Goal: Transaction & Acquisition: Purchase product/service

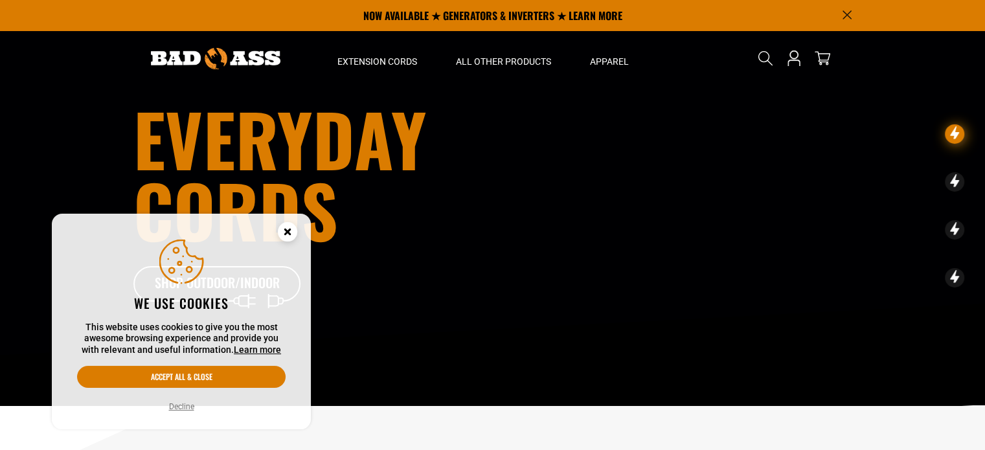
click at [289, 229] on icon "Cookie Consent" at bounding box center [287, 231] width 5 height 5
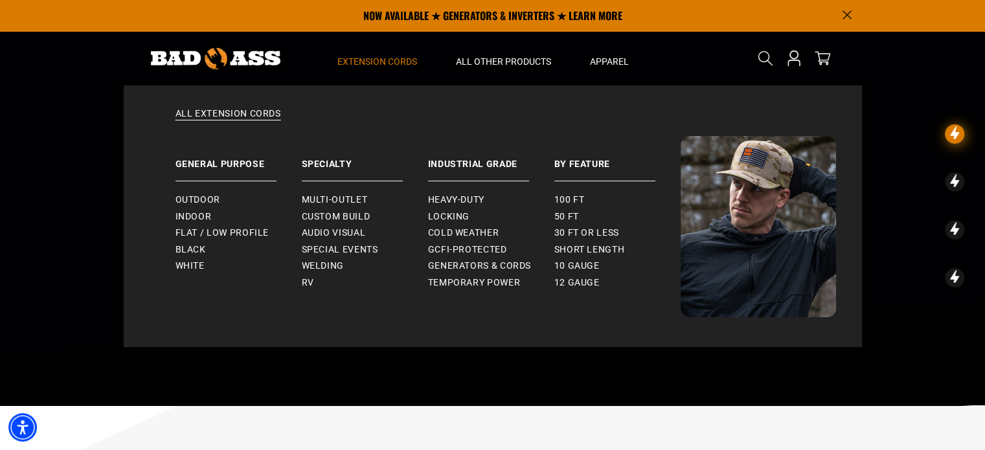
click at [363, 51] on summary "Extension Cords" at bounding box center [377, 58] width 119 height 54
click at [376, 59] on span "Extension Cords" at bounding box center [378, 62] width 80 height 12
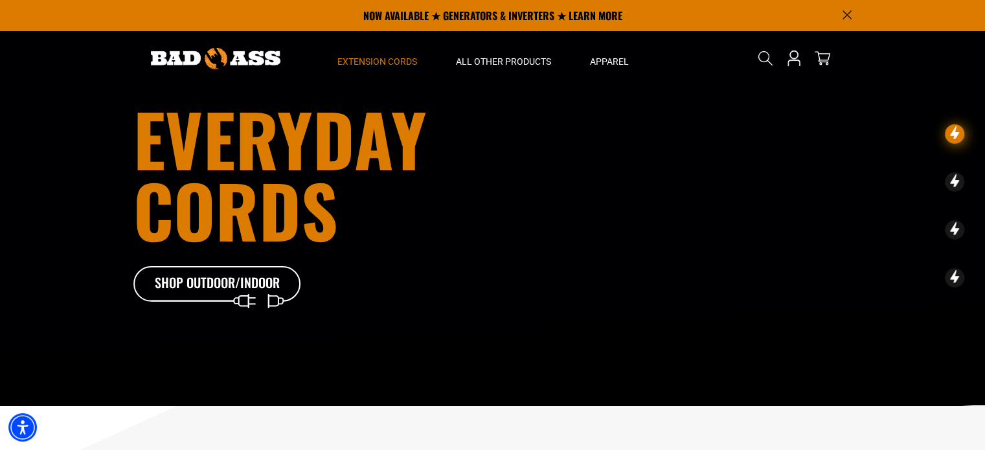
click at [376, 59] on span "Extension Cords" at bounding box center [378, 62] width 80 height 12
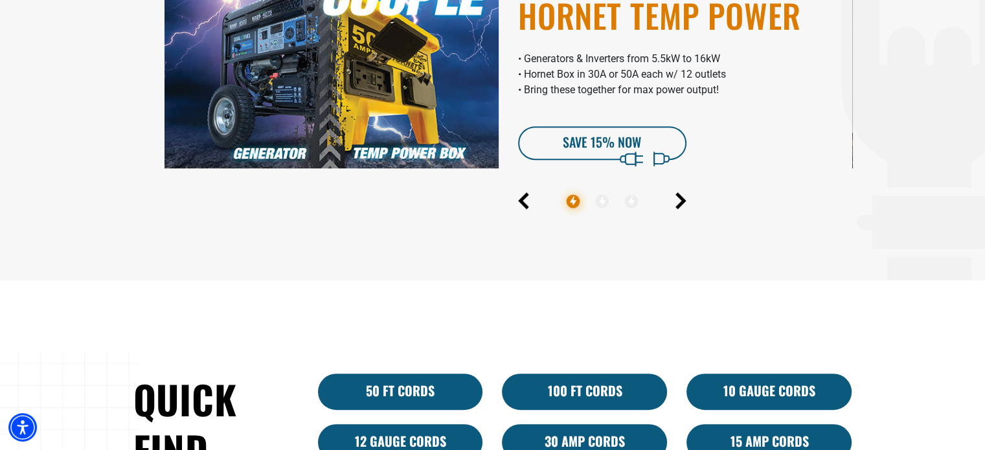
scroll to position [648, 0]
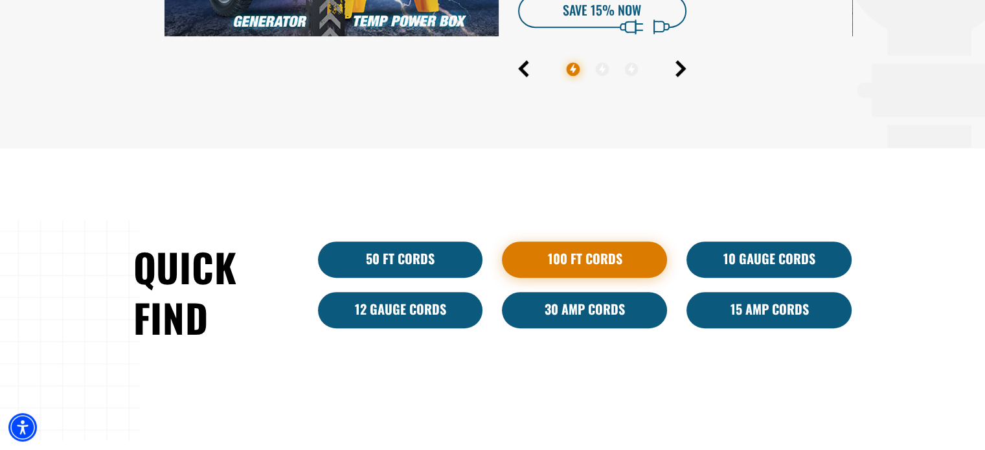
click at [571, 257] on link "100 Ft Cords" at bounding box center [584, 260] width 165 height 36
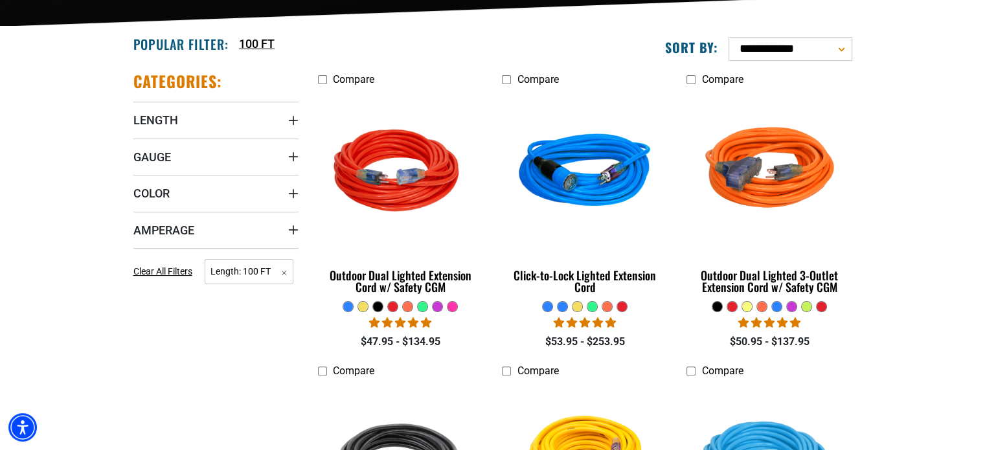
scroll to position [389, 0]
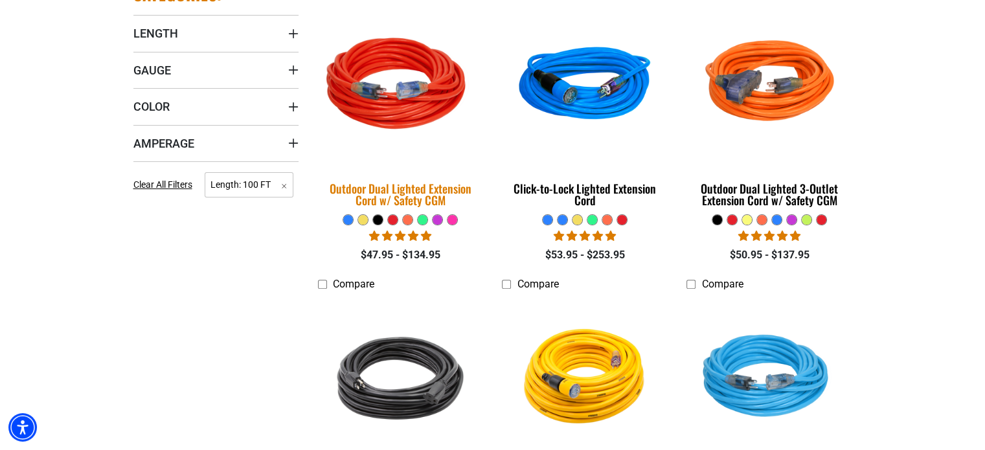
click at [469, 193] on div "Outdoor Dual Lighted Extension Cord w/ Safety CGM" at bounding box center [400, 194] width 165 height 23
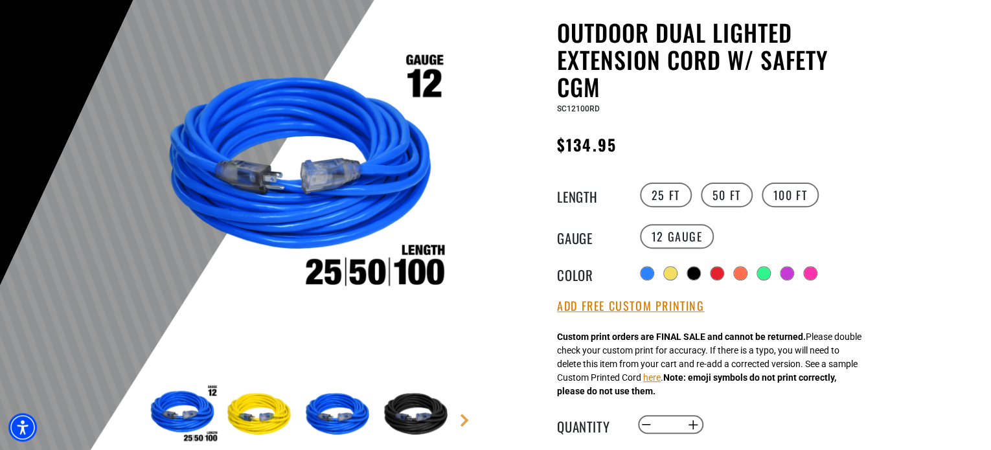
scroll to position [130, 0]
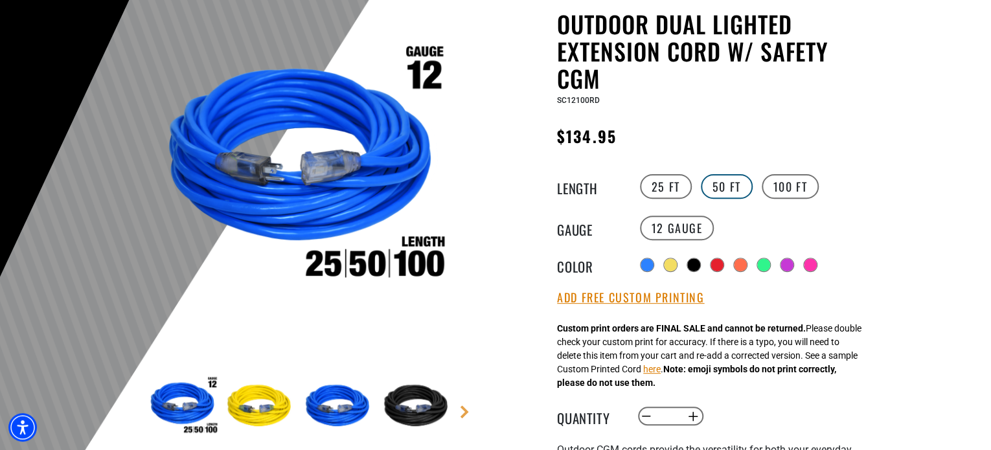
click at [726, 182] on label "50 FT" at bounding box center [727, 186] width 52 height 25
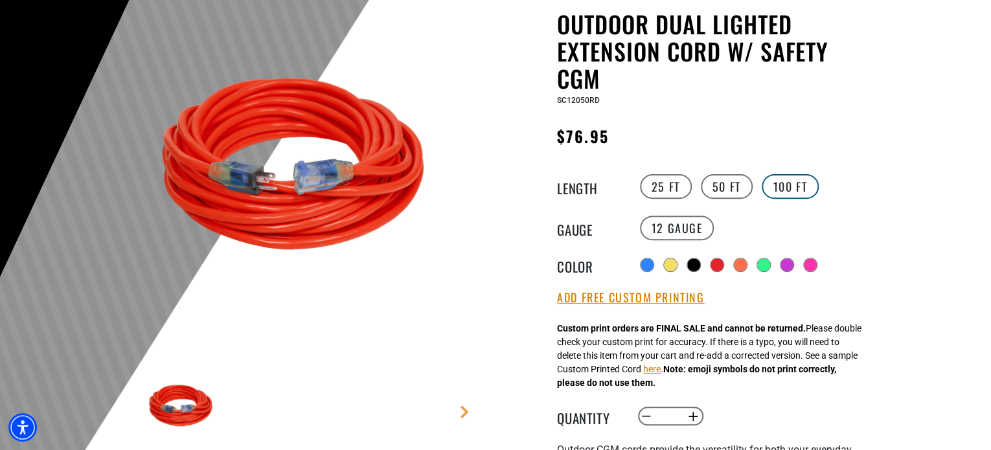
click at [771, 194] on label "100 FT" at bounding box center [791, 186] width 58 height 25
click at [713, 185] on label "50 FT" at bounding box center [727, 186] width 52 height 25
click at [650, 183] on label "25 FT" at bounding box center [666, 186] width 52 height 25
click at [770, 178] on label "100 FT" at bounding box center [791, 186] width 58 height 25
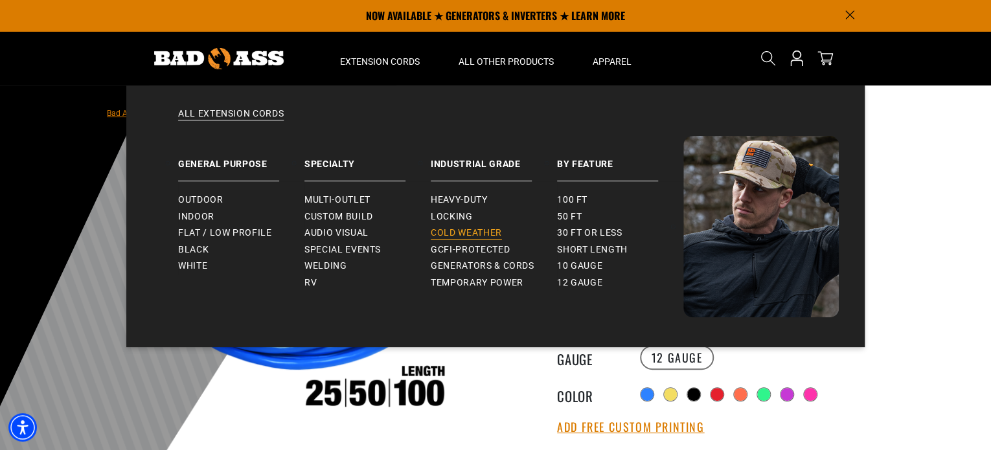
click at [493, 235] on span "Cold Weather" at bounding box center [466, 233] width 71 height 12
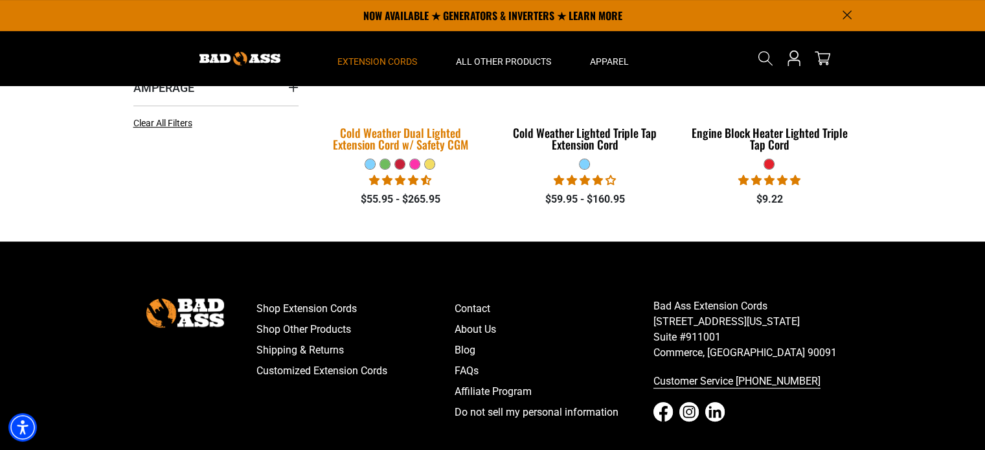
scroll to position [389, 0]
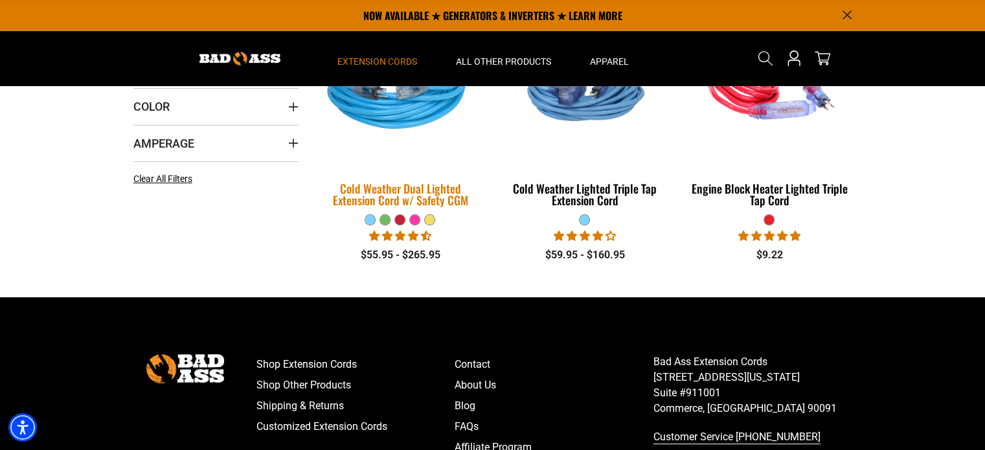
click at [425, 191] on div "Cold Weather Dual Lighted Extension Cord w/ Safety CGM" at bounding box center [400, 194] width 165 height 23
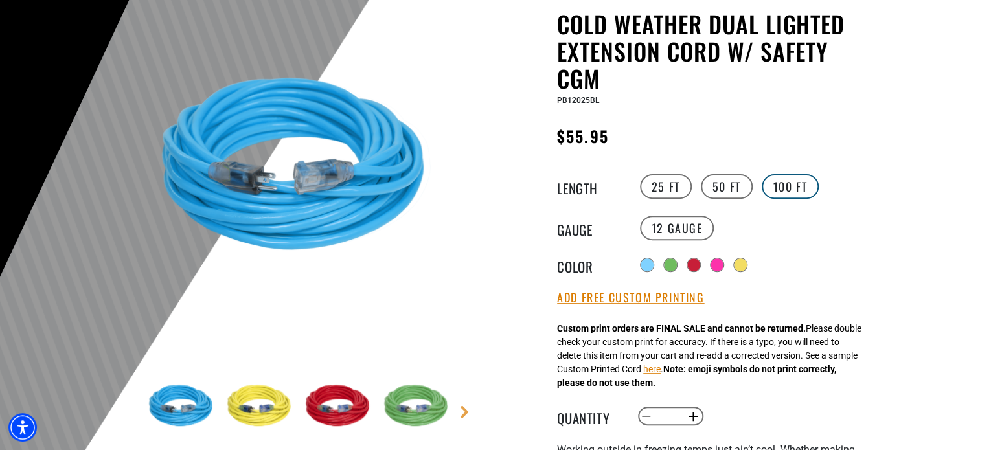
drag, startPoint x: 759, startPoint y: 173, endPoint x: 767, endPoint y: 178, distance: 9.0
click at [762, 175] on div "25 FT 50 FT 100 FT" at bounding box center [756, 186] width 238 height 29
click at [770, 179] on label "100 FT" at bounding box center [791, 186] width 58 height 25
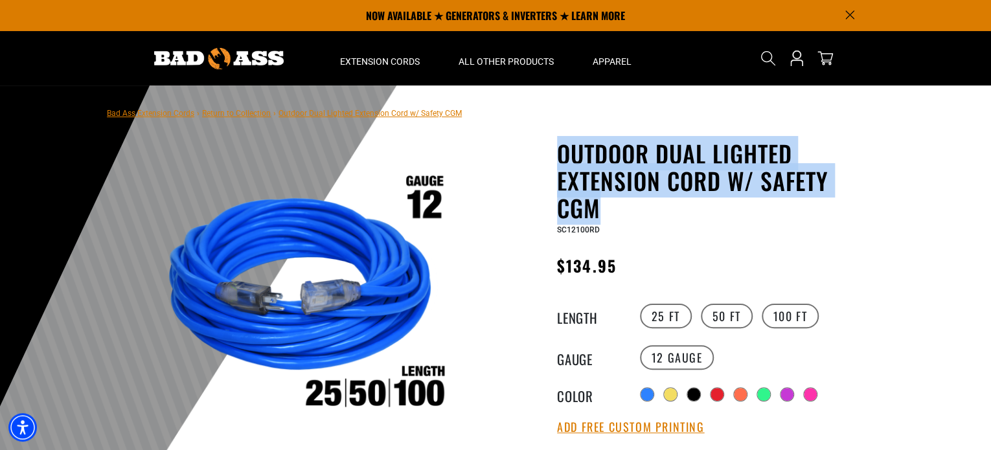
drag, startPoint x: 560, startPoint y: 154, endPoint x: 763, endPoint y: 207, distance: 210.3
click at [763, 207] on h1 "Outdoor Dual Lighted Extension Cord w/ Safety CGM" at bounding box center [715, 181] width 317 height 82
copy h1 "Outdoor Dual Lighted Extension Cord w/ Safety CGM"
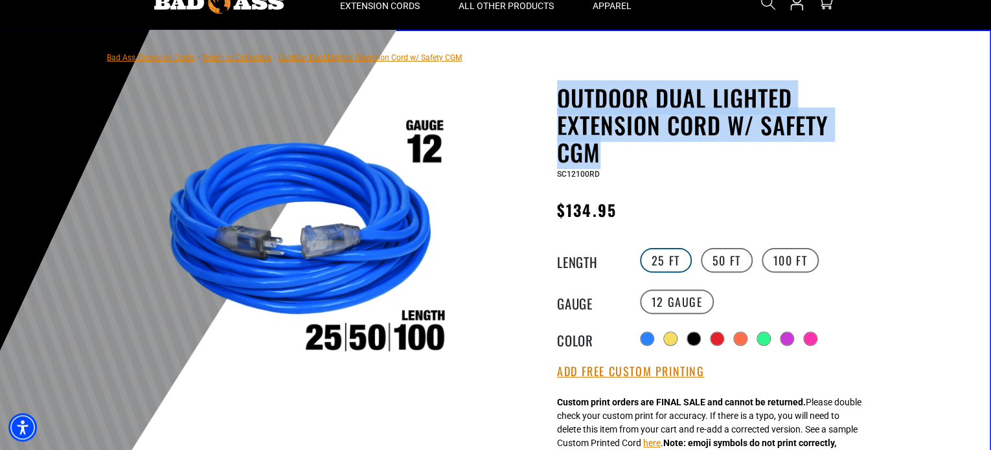
scroll to position [130, 0]
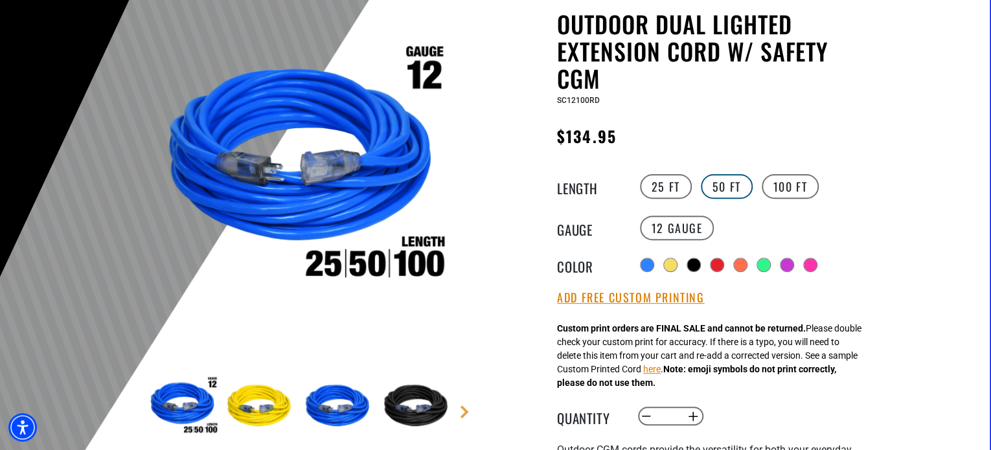
click at [733, 187] on label "50 FT" at bounding box center [727, 186] width 52 height 25
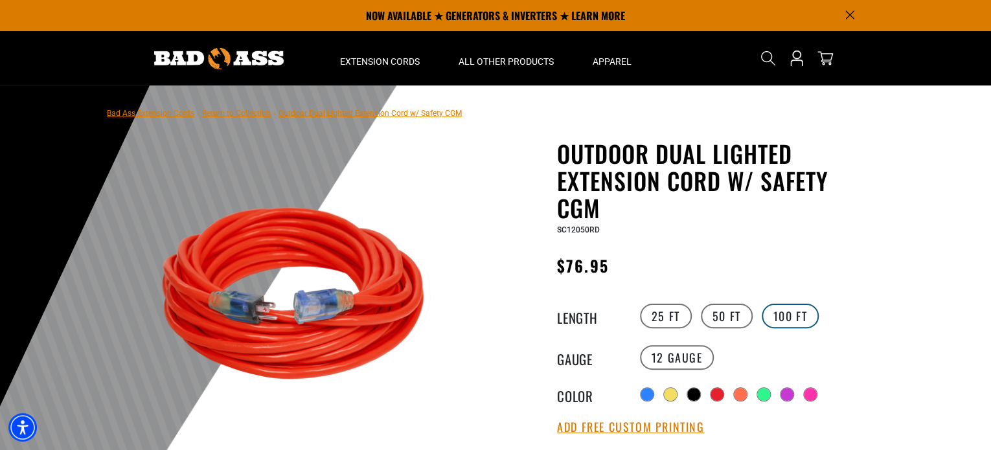
click at [780, 318] on label "100 FT" at bounding box center [791, 316] width 58 height 25
